Goal: Information Seeking & Learning: Learn about a topic

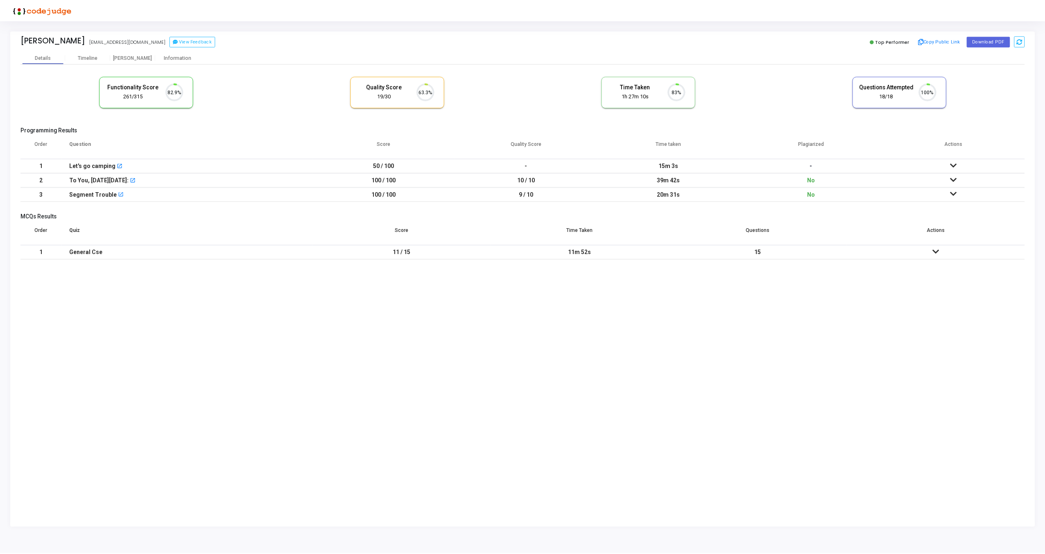
scroll to position [17, 21]
click at [957, 193] on icon at bounding box center [957, 194] width 7 height 6
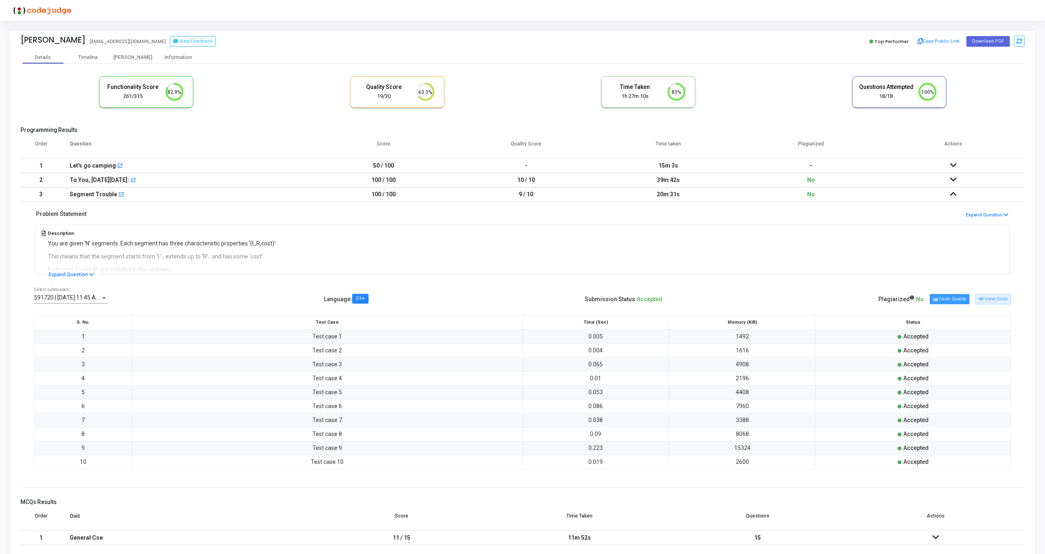
click at [958, 300] on button "Code Quality" at bounding box center [950, 299] width 40 height 11
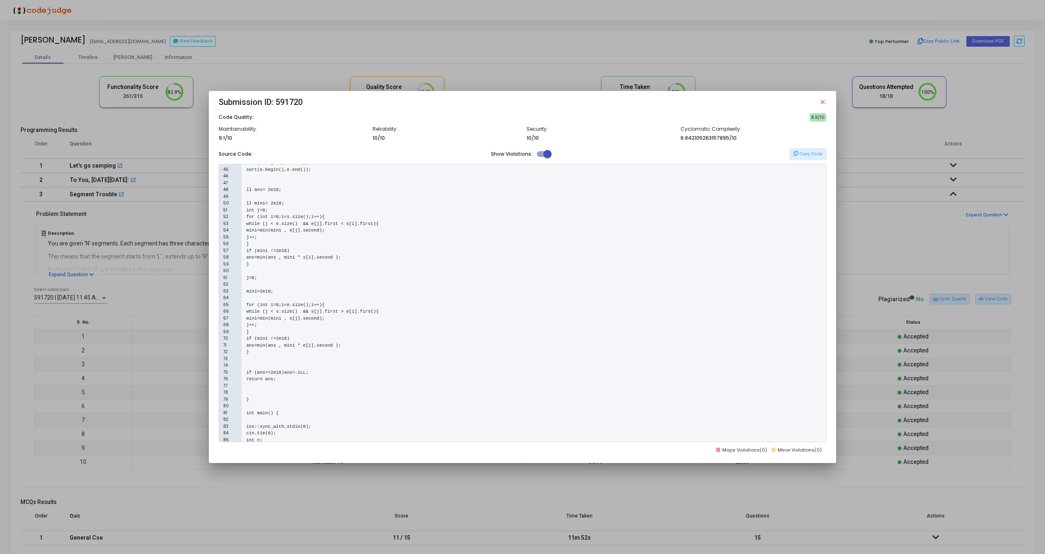
scroll to position [405, 0]
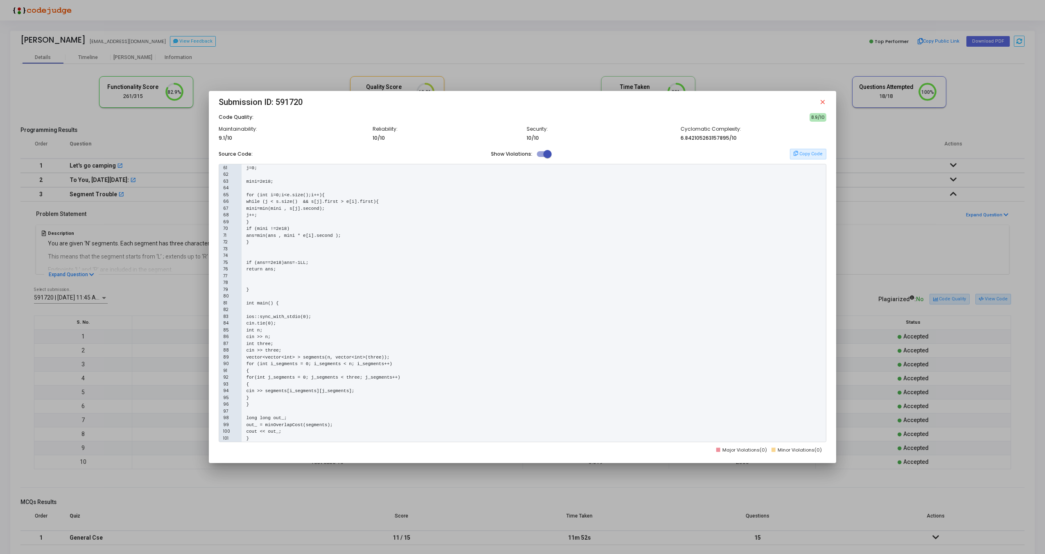
click at [825, 101] on mat-icon "close" at bounding box center [822, 101] width 7 height 7
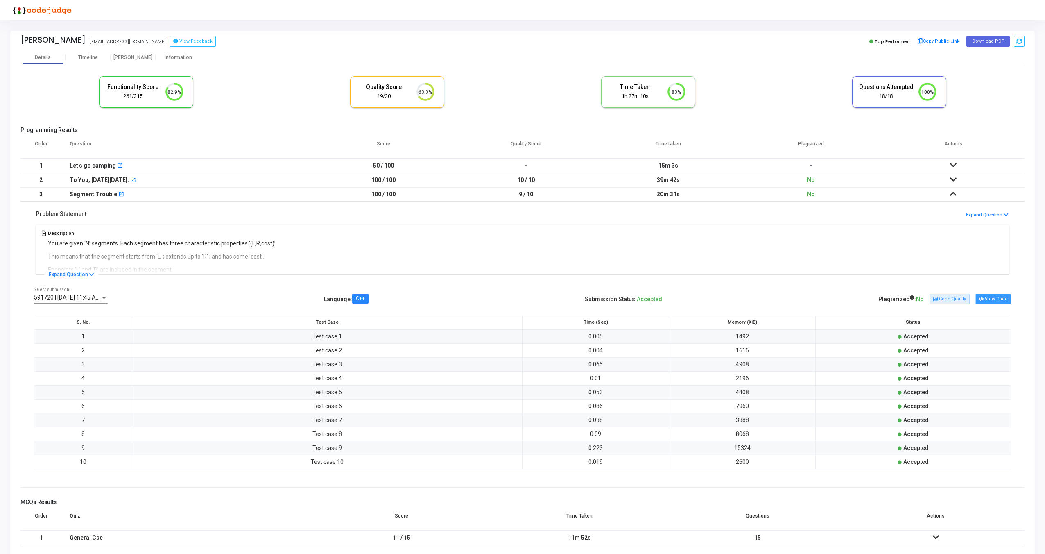
click at [988, 298] on button "View Code" at bounding box center [994, 299] width 36 height 11
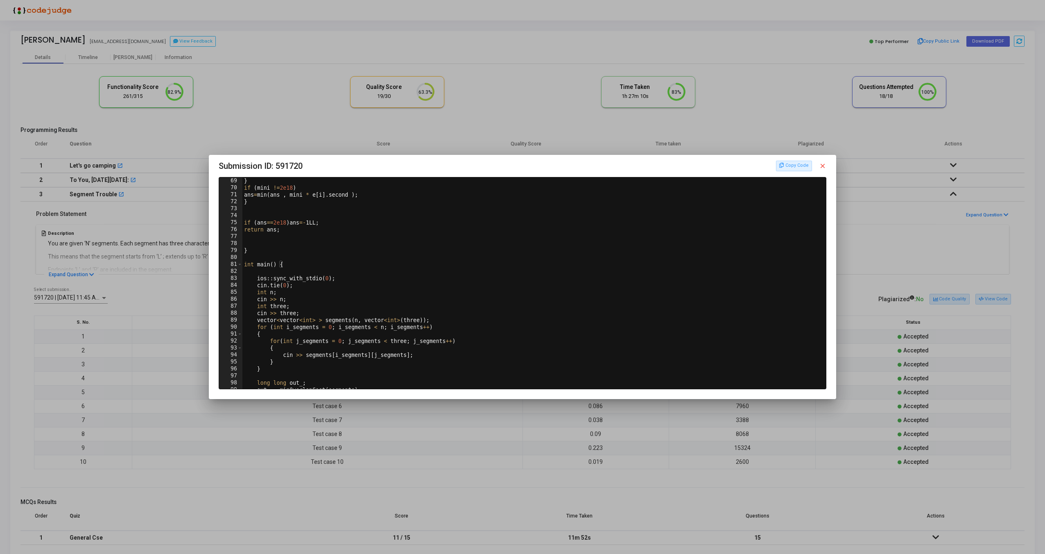
scroll to position [492, 0]
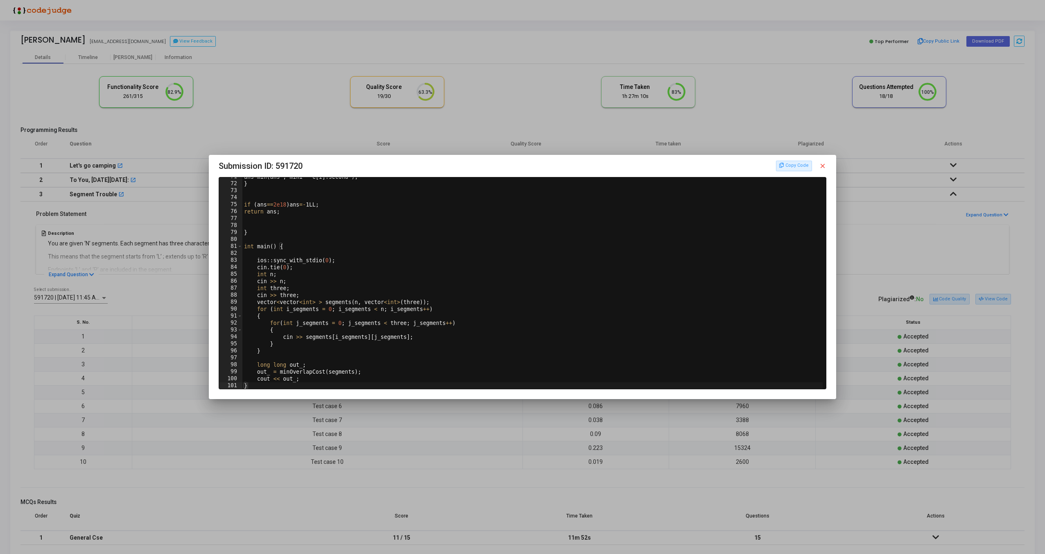
click at [826, 165] on mat-icon "close" at bounding box center [822, 165] width 7 height 7
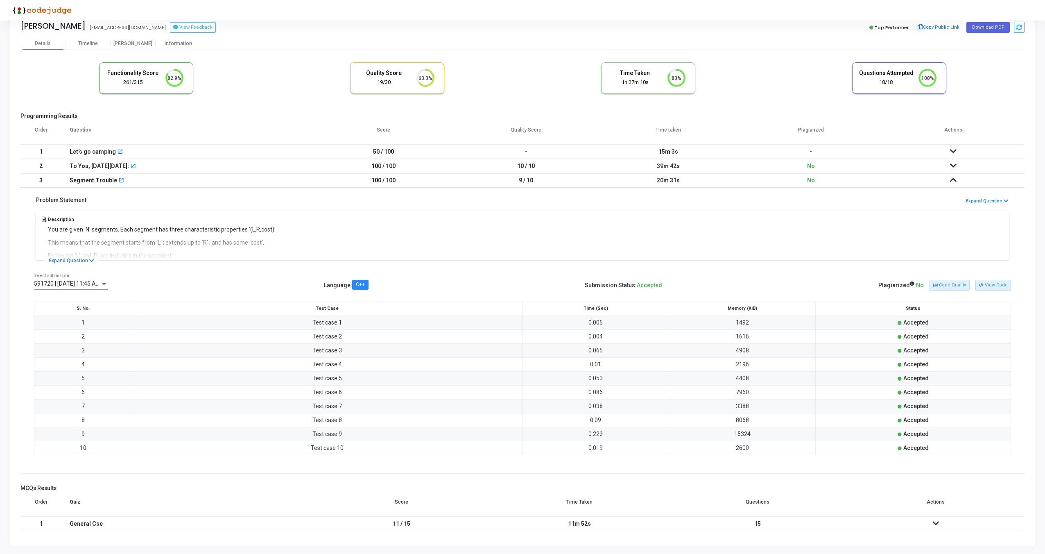
scroll to position [0, 0]
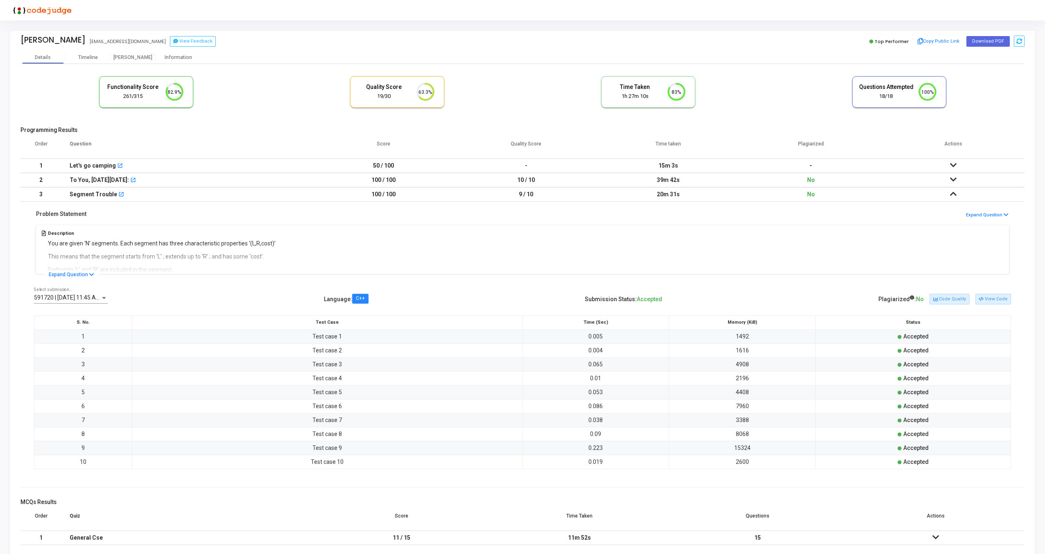
click at [954, 177] on icon at bounding box center [953, 180] width 7 height 6
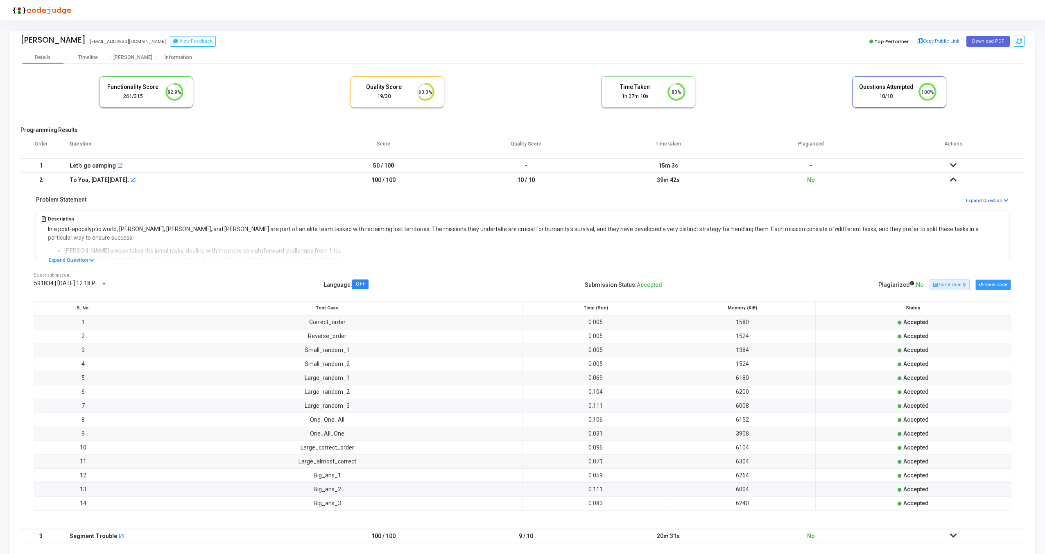
click at [991, 283] on button "View Code" at bounding box center [994, 284] width 36 height 11
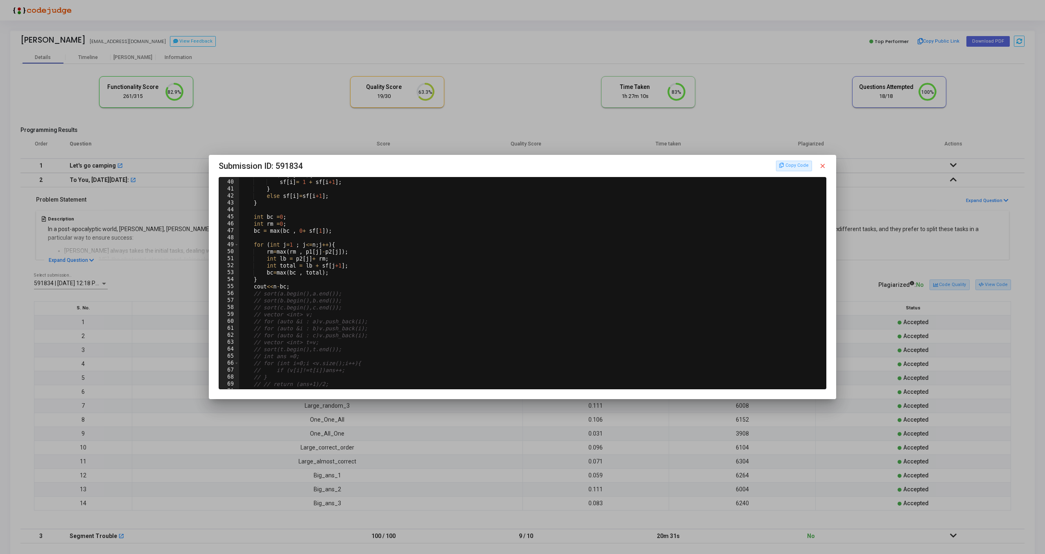
scroll to position [297, 0]
click at [823, 166] on mat-icon "close" at bounding box center [822, 165] width 7 height 7
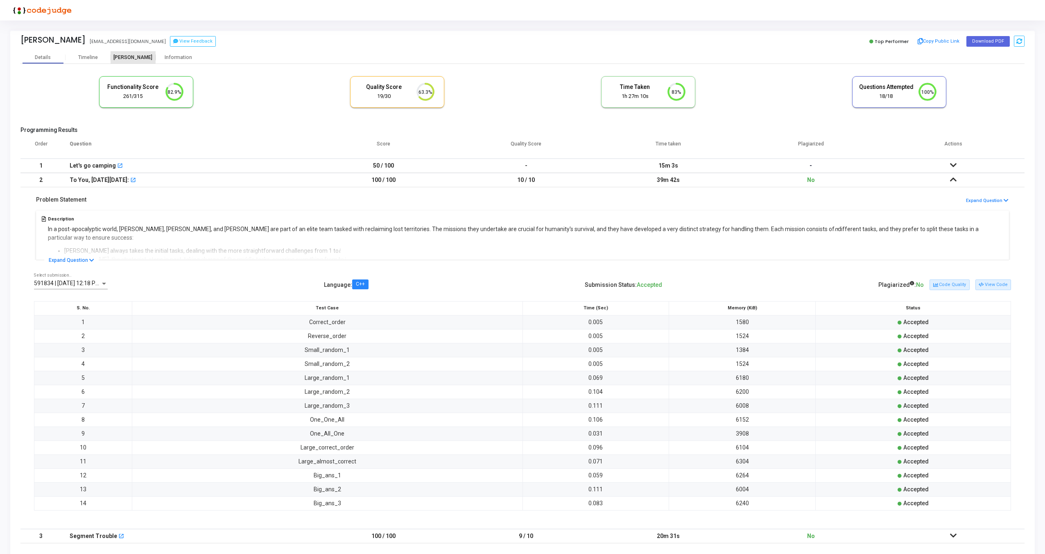
click at [144, 58] on div "[PERSON_NAME]" at bounding box center [133, 57] width 45 height 6
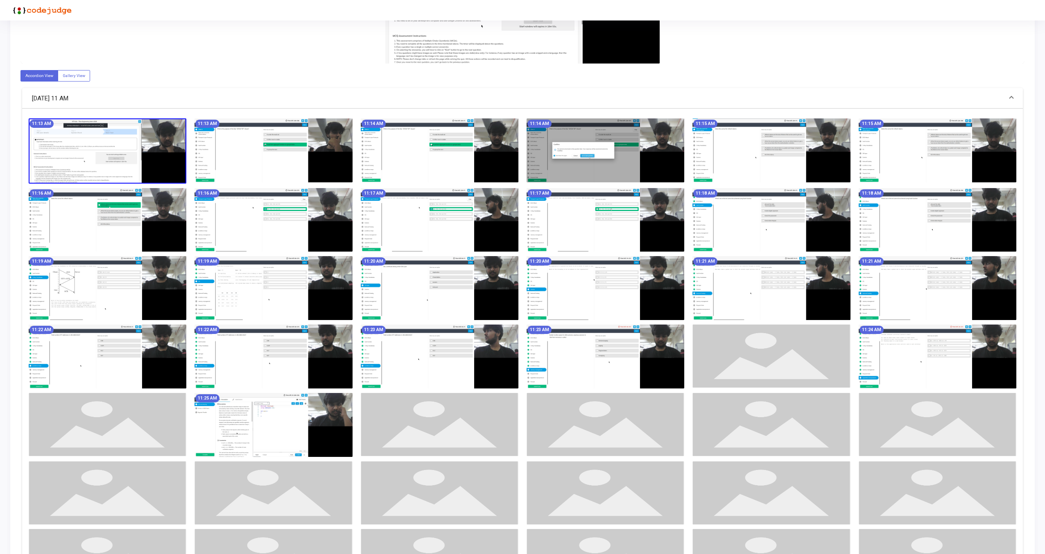
scroll to position [229, 0]
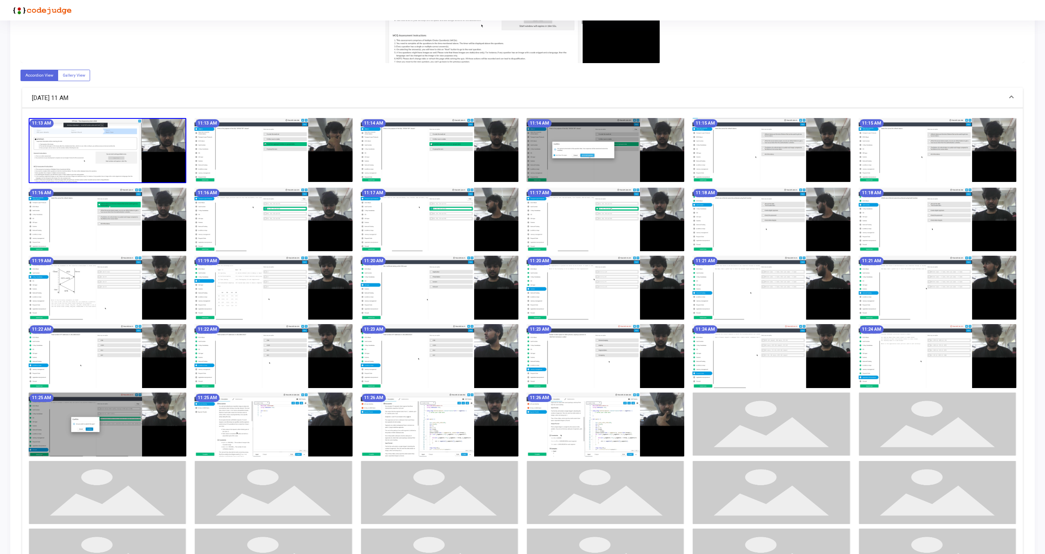
click at [227, 423] on img at bounding box center [274, 424] width 158 height 64
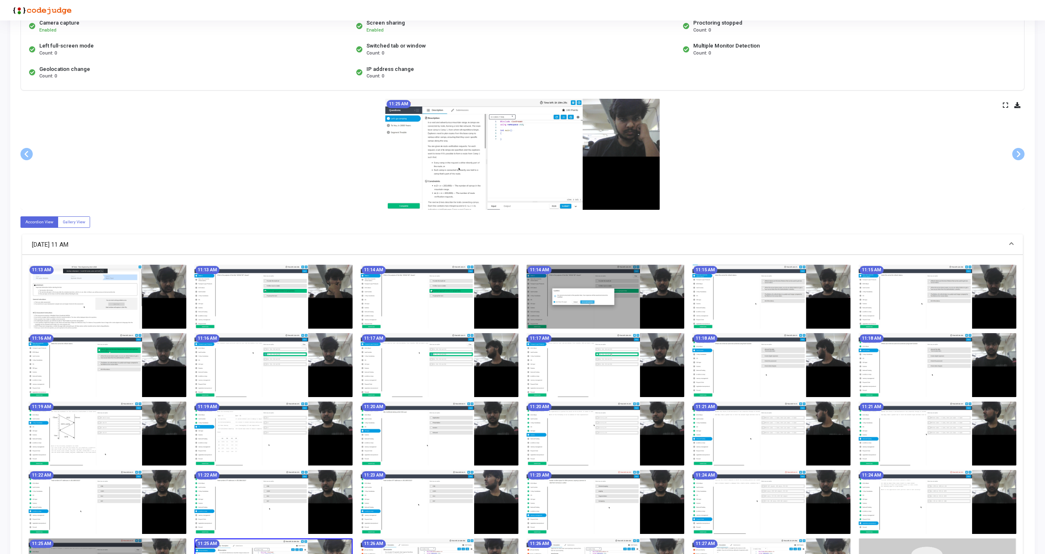
scroll to position [0, 0]
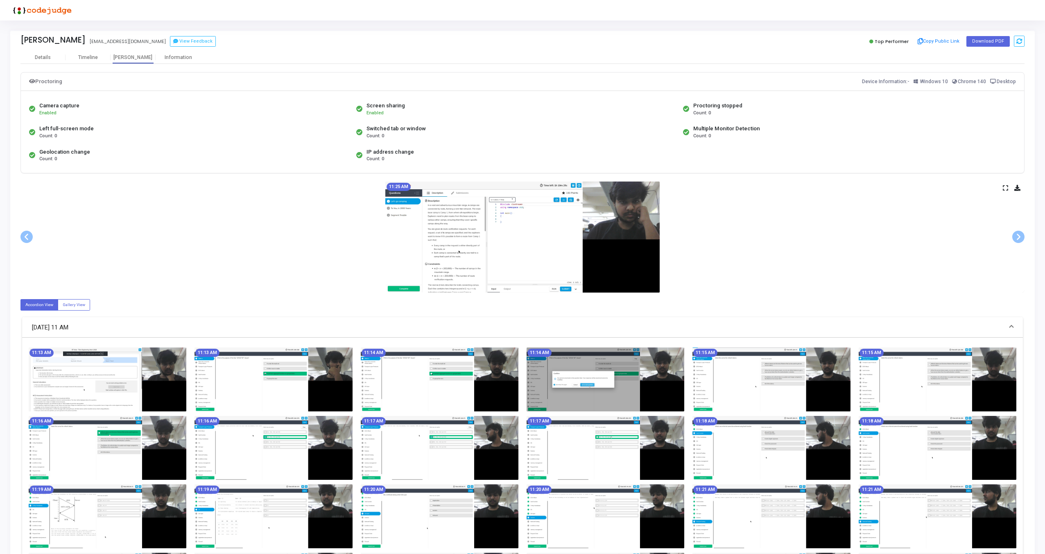
click at [1006, 187] on icon at bounding box center [1005, 188] width 5 height 5
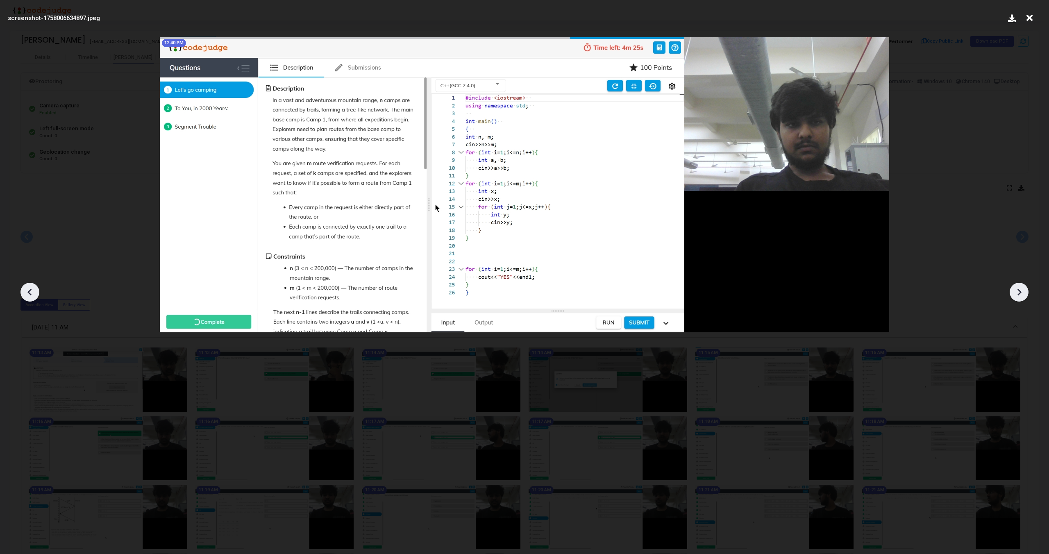
click at [1032, 20] on icon at bounding box center [1029, 18] width 13 height 16
